Goal: Task Accomplishment & Management: Use online tool/utility

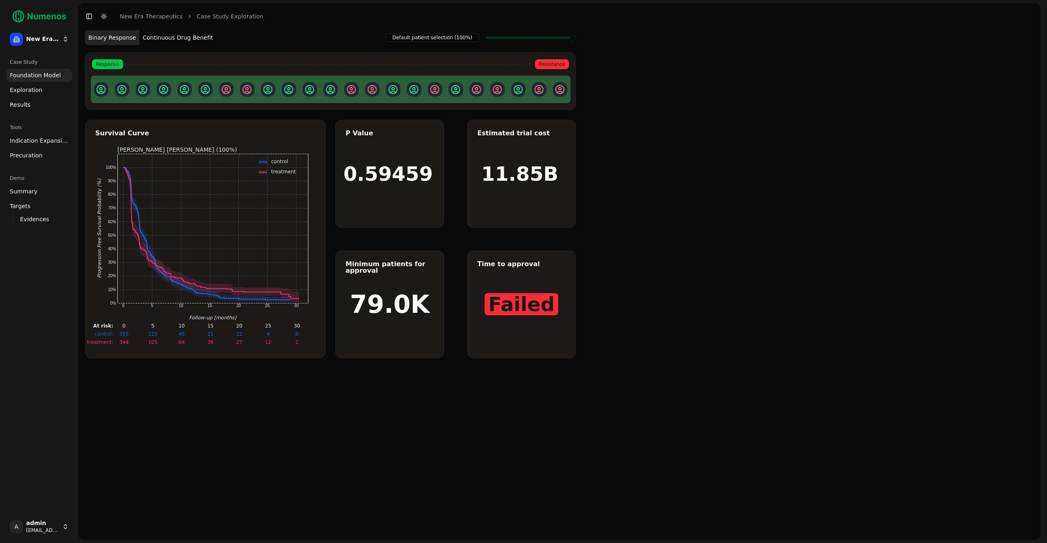
click at [33, 294] on div "Case Study Foundation Model Exploration Results Tools Indication Expansion Prec…" at bounding box center [39, 282] width 72 height 461
click at [33, 31] on html "New Era Therapeutics Case Study Foundation Model Exploration Results Tools Indi…" at bounding box center [523, 271] width 1047 height 543
click at [40, 536] on html "New Era Therapeutics Case Study Foundation Model Exploration Results Tools Indi…" at bounding box center [523, 271] width 1047 height 543
click at [40, 532] on html "New Era Therapeutics Case Study Foundation Model Exploration Results Tools Indi…" at bounding box center [523, 271] width 1047 height 543
click at [114, 529] on div "Log out" at bounding box center [120, 527] width 88 height 13
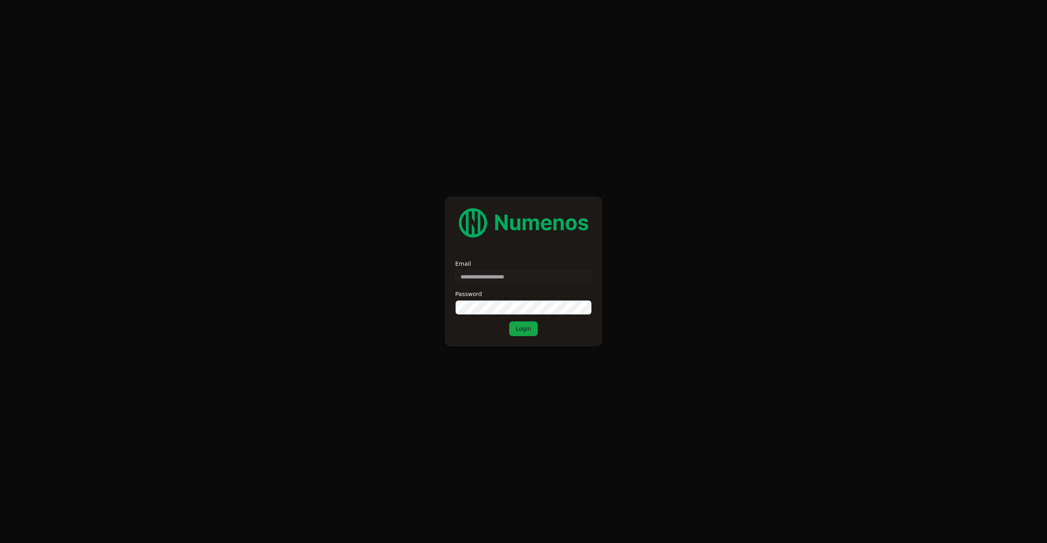
click at [522, 284] on input "Email" at bounding box center [523, 277] width 137 height 15
click at [522, 280] on input "Email" at bounding box center [523, 277] width 137 height 15
